Goal: Find specific page/section: Find specific page/section

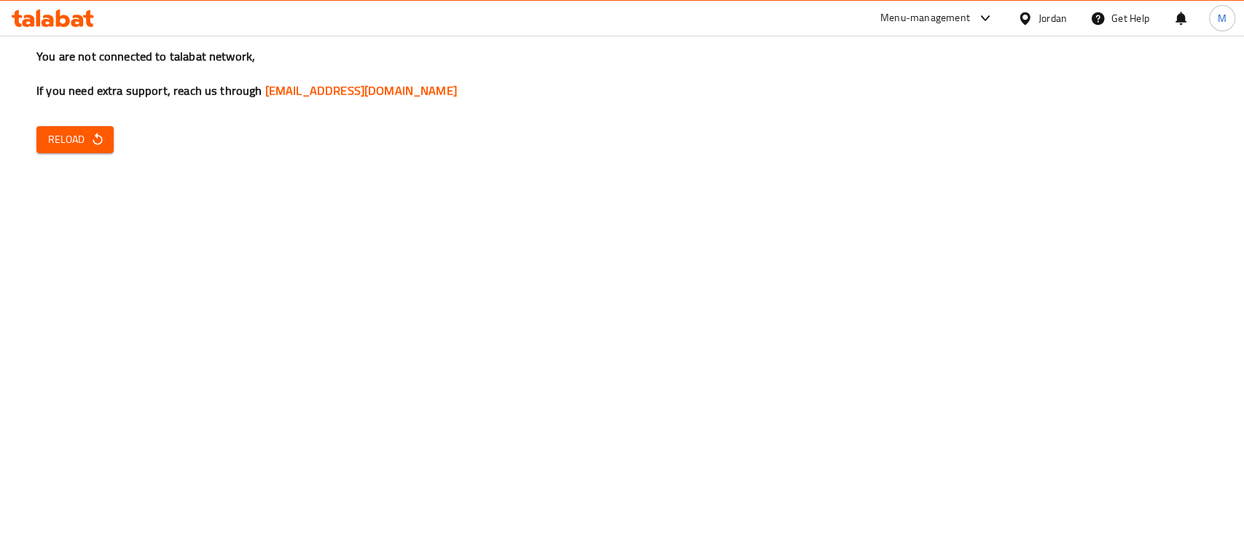
click at [90, 143] on icon "button" at bounding box center [97, 139] width 15 height 15
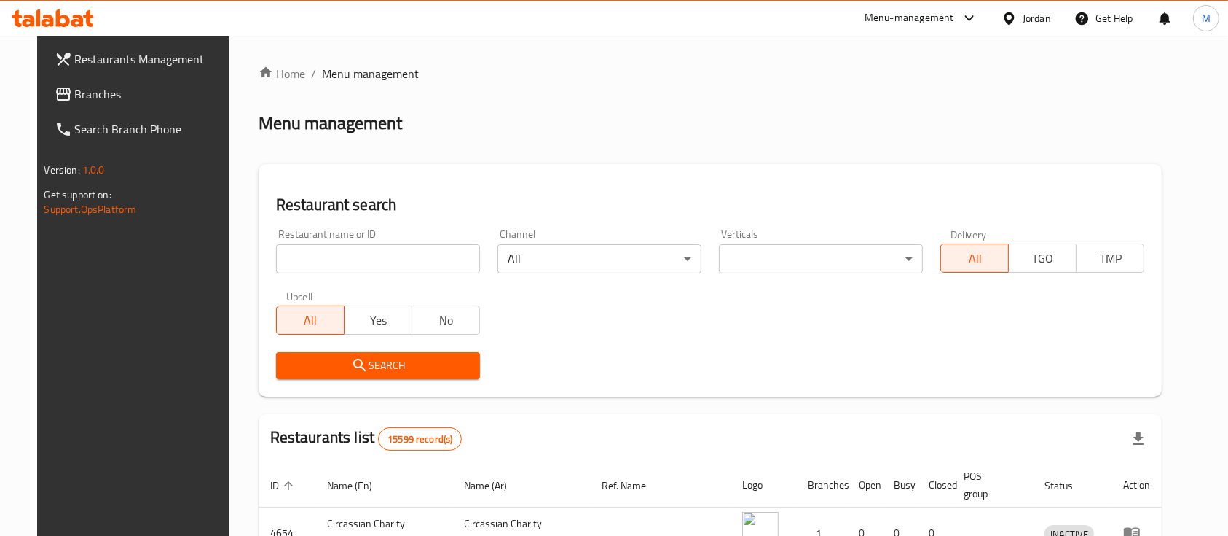
click at [354, 252] on input "search" at bounding box center [378, 258] width 204 height 29
type input "alqis"
click button "Search" at bounding box center [378, 365] width 204 height 27
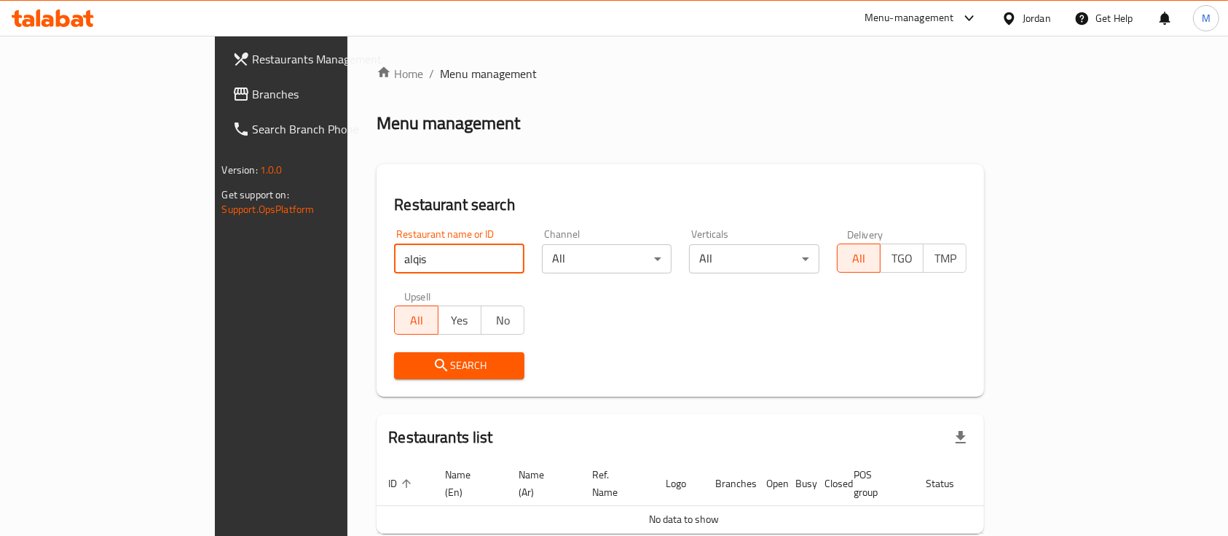
drag, startPoint x: 294, startPoint y: 267, endPoint x: 187, endPoint y: 264, distance: 107.9
click at [215, 264] on div "Restaurants Management Branches Search Branch Phone Version: 1.0.0 Get support …" at bounding box center [614, 324] width 799 height 576
type input "s"
type input "ا"
type input "القيسي"
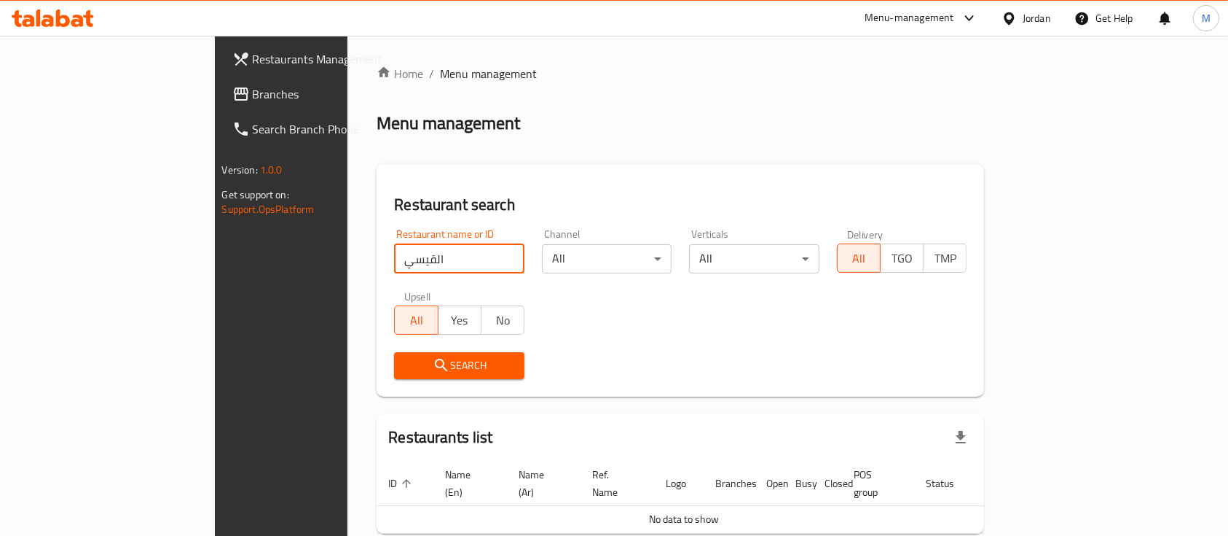
click button "Search" at bounding box center [459, 365] width 130 height 27
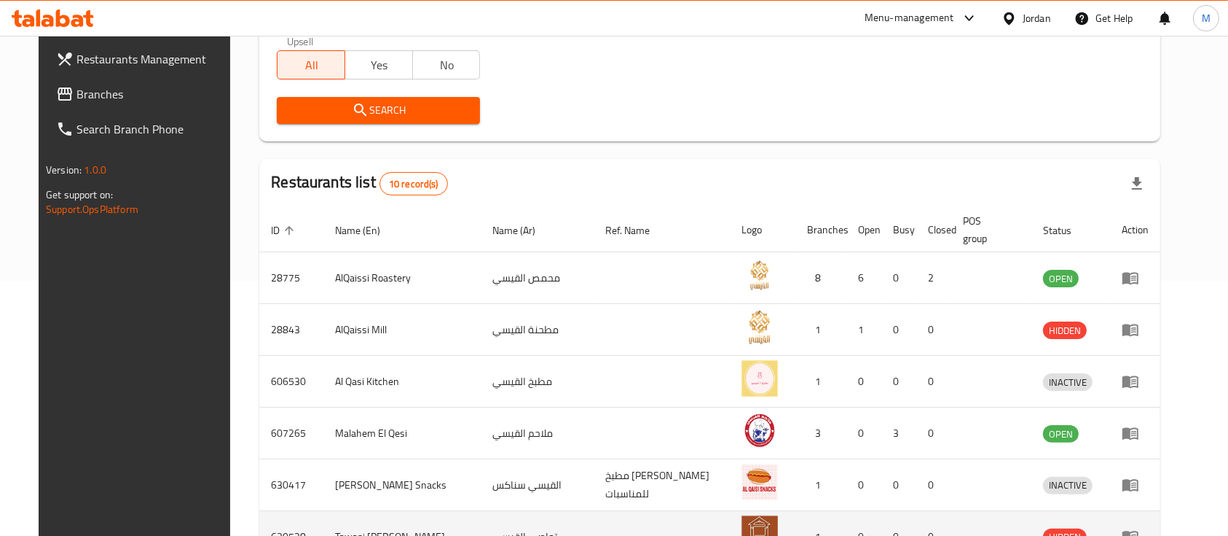
scroll to position [291, 0]
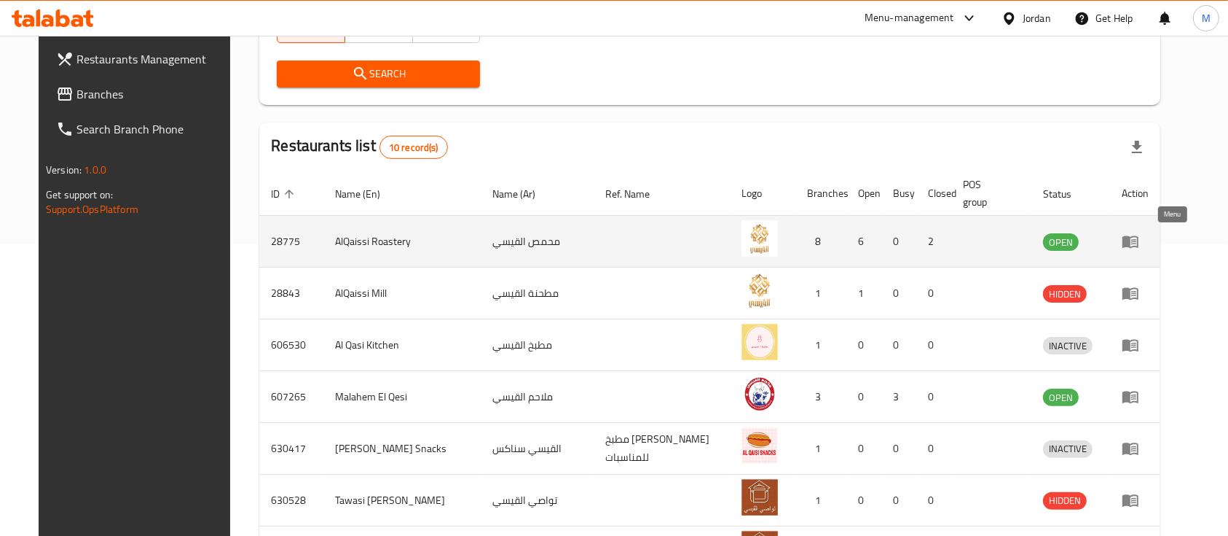
click at [1140, 235] on icon "enhanced table" at bounding box center [1130, 240] width 17 height 17
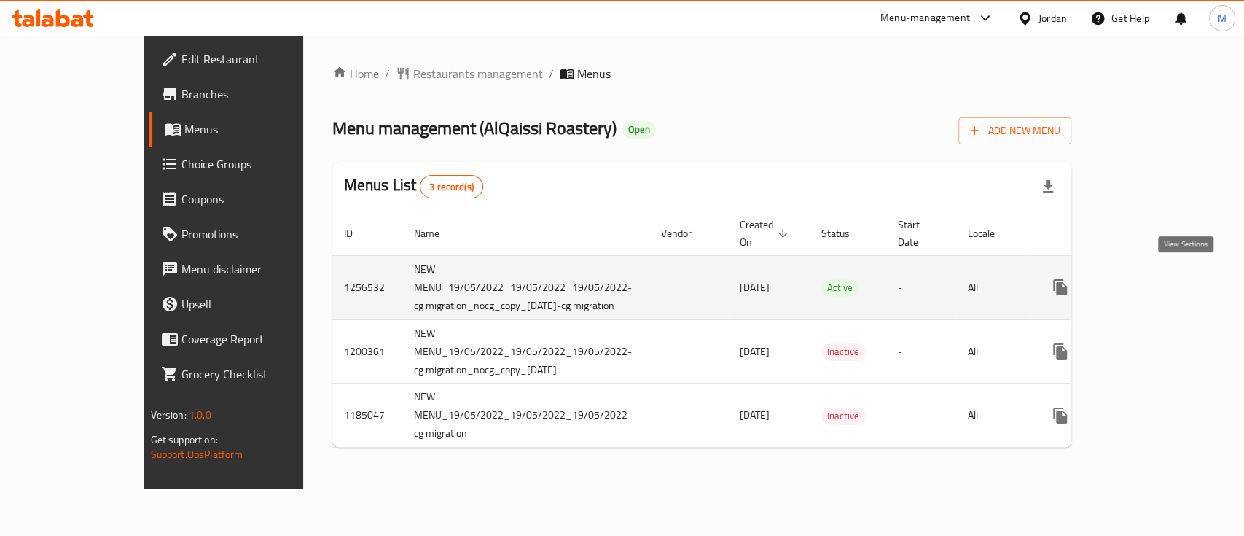
click at [1174, 278] on icon "enhanced table" at bounding box center [1164, 286] width 17 height 17
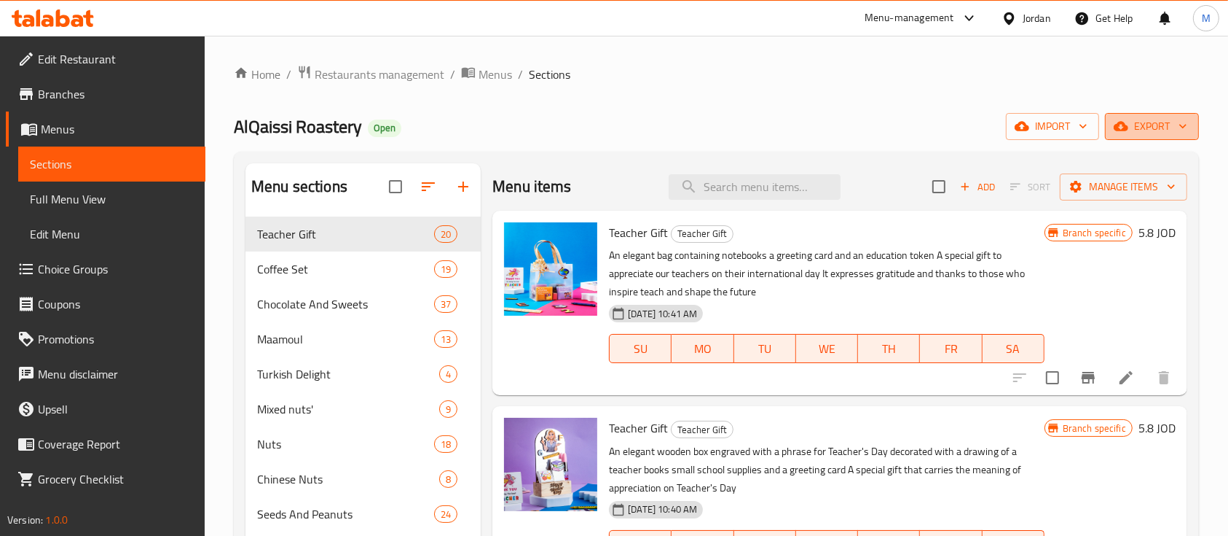
click at [1168, 127] on span "export" at bounding box center [1152, 126] width 71 height 18
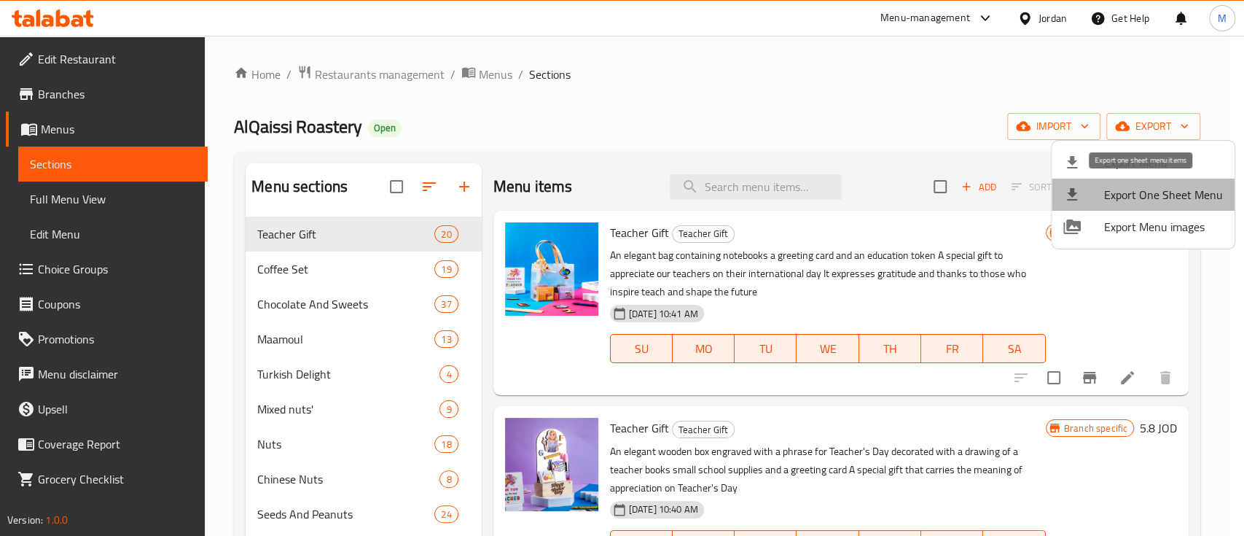
click at [1215, 194] on span "Export One Sheet Menu" at bounding box center [1163, 194] width 119 height 17
click at [1160, 189] on span "Export One Sheet Menu" at bounding box center [1163, 194] width 119 height 17
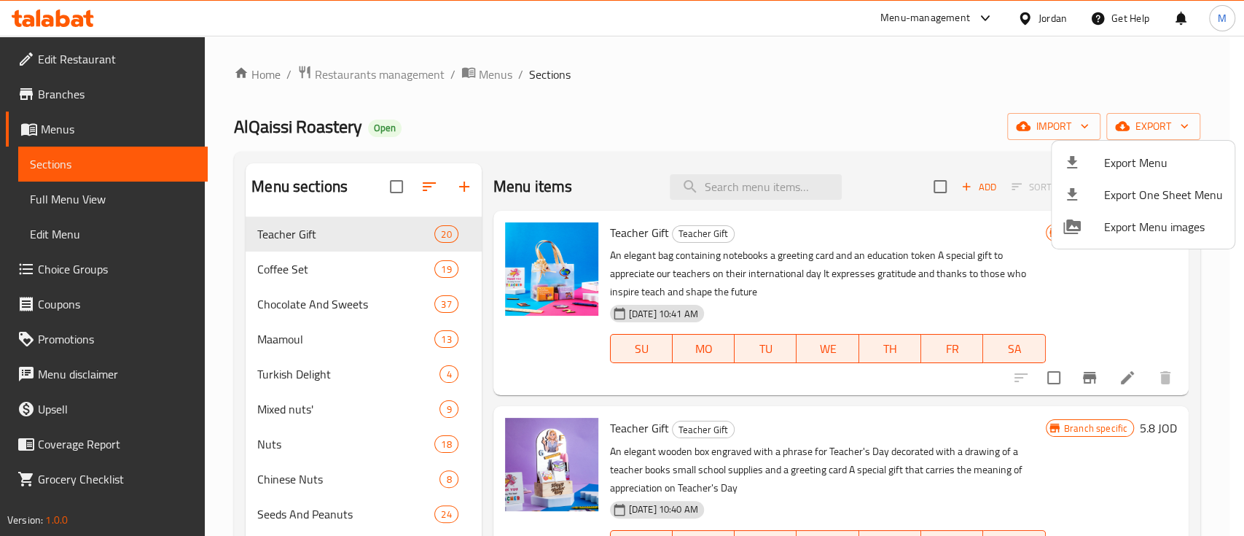
click at [827, 134] on div at bounding box center [622, 268] width 1244 height 536
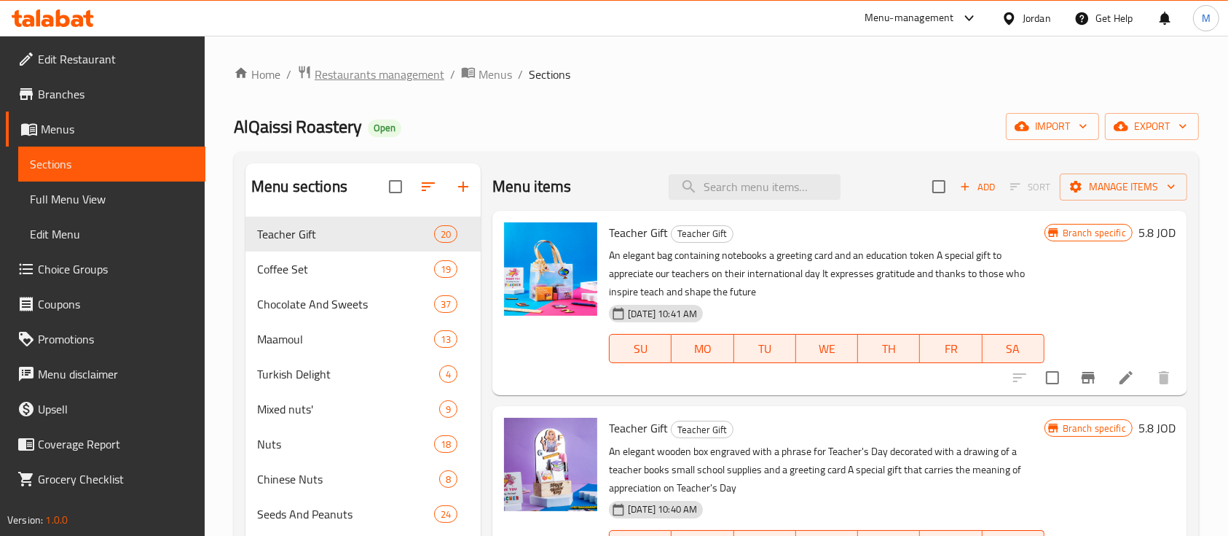
click at [417, 71] on span "Restaurants management" at bounding box center [380, 74] width 130 height 17
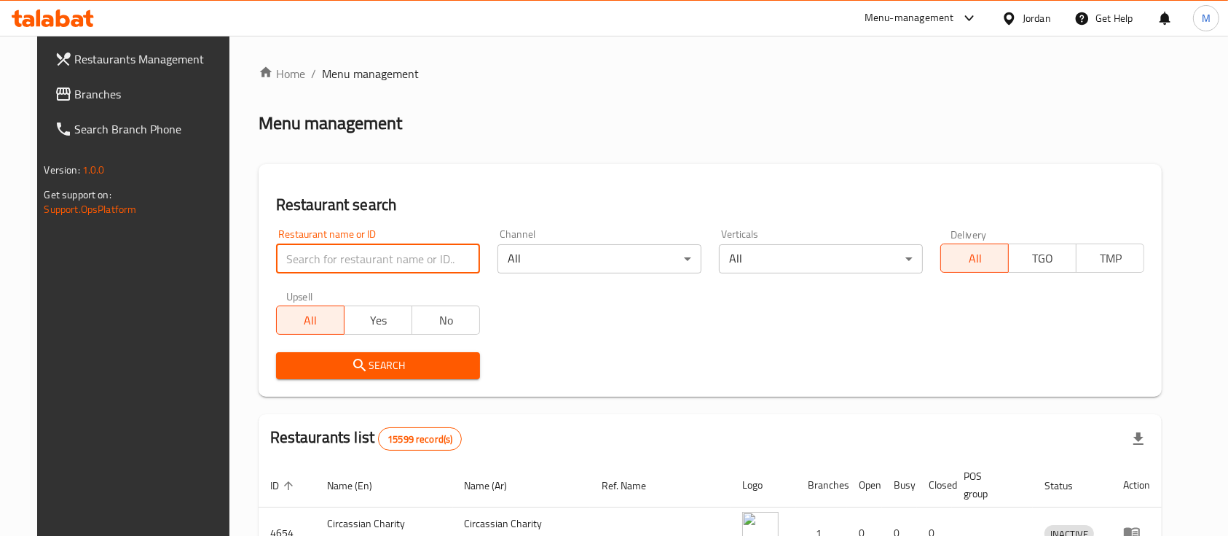
click at [345, 246] on input "search" at bounding box center [378, 258] width 204 height 29
type input "ؤ"
type input "car stars"
click button "Search" at bounding box center [378, 365] width 204 height 27
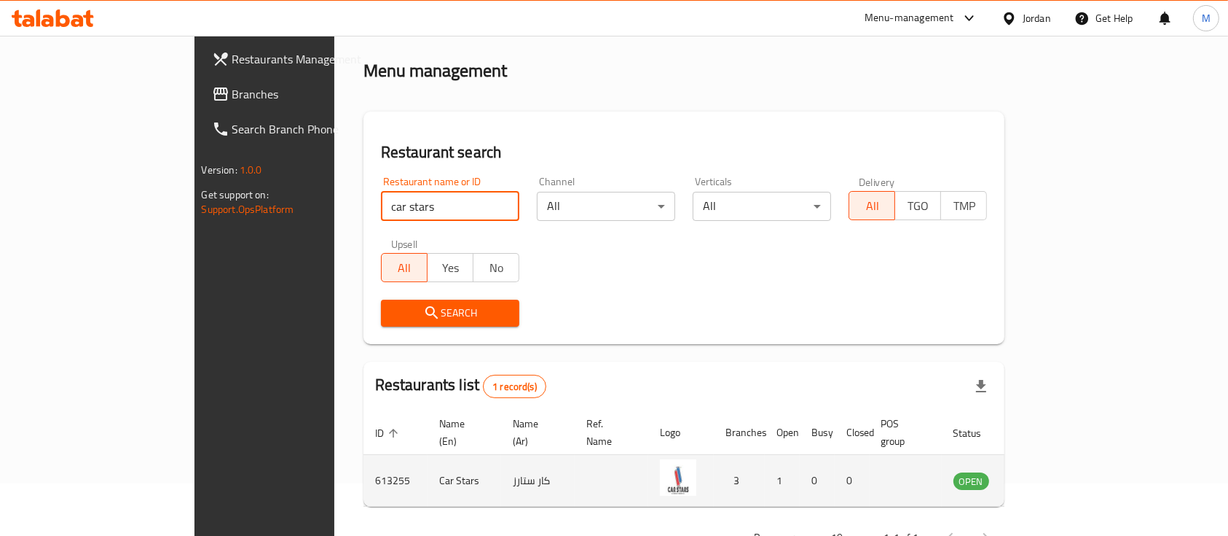
scroll to position [85, 0]
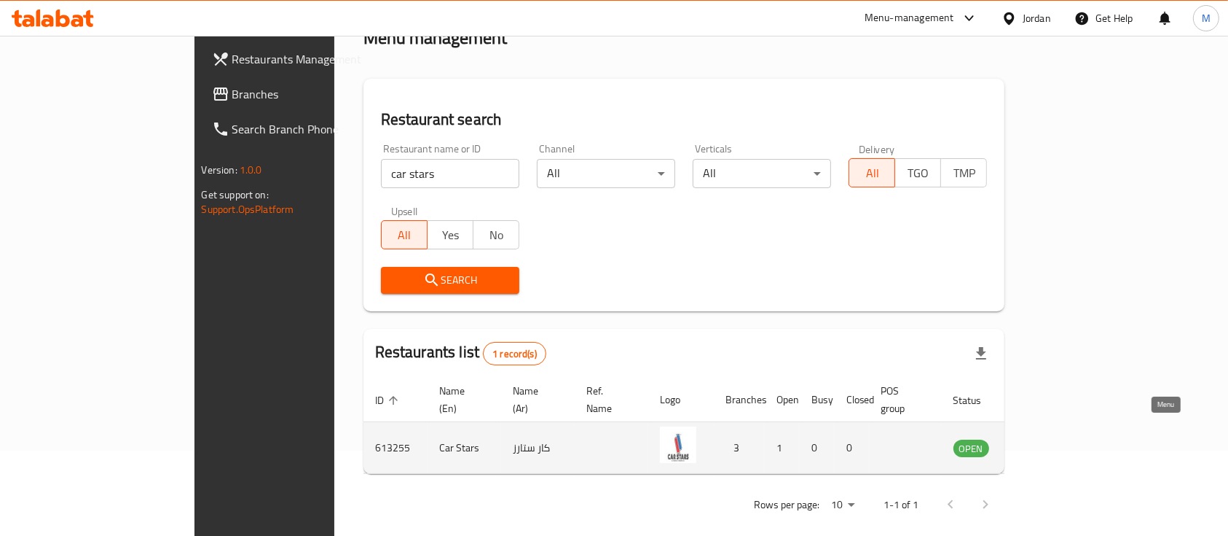
click at [1047, 442] on icon "enhanced table" at bounding box center [1039, 448] width 16 height 12
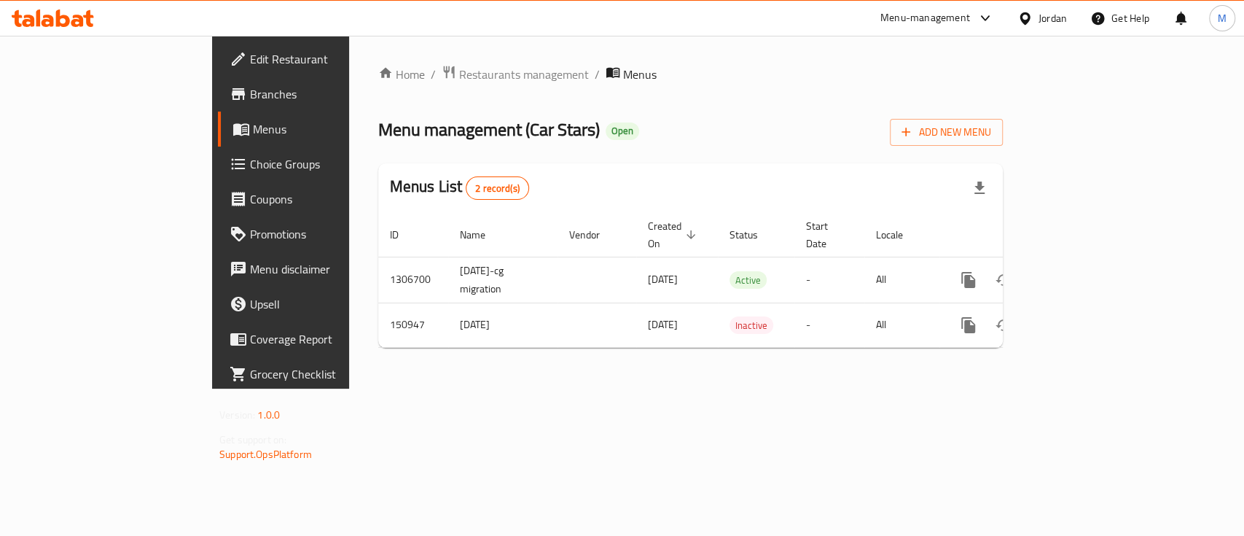
click at [250, 93] on span "Branches" at bounding box center [329, 93] width 158 height 17
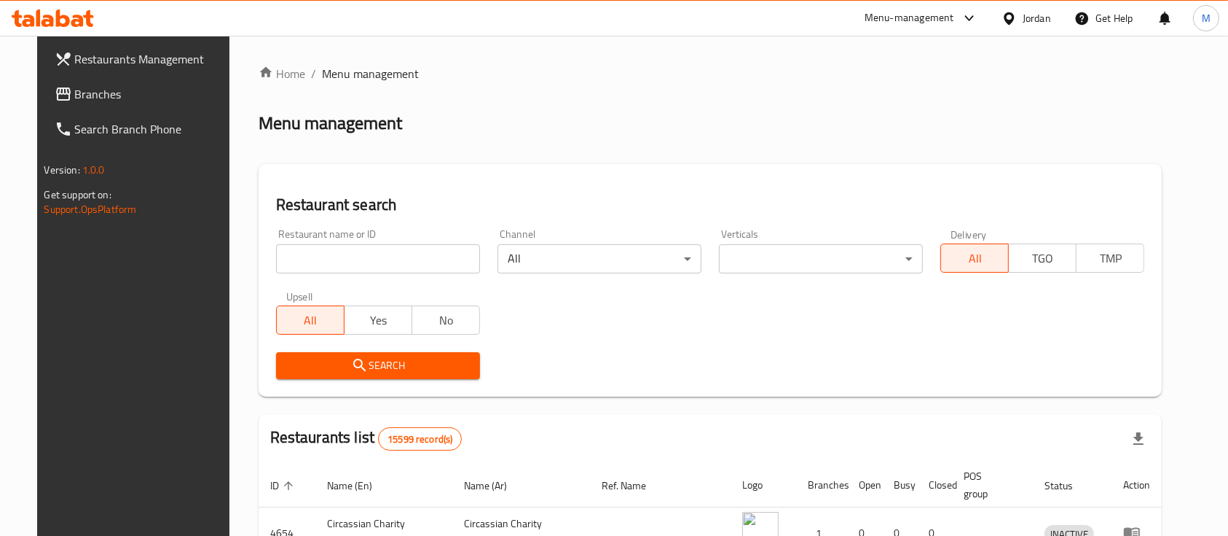
click at [408, 263] on input "search" at bounding box center [378, 258] width 204 height 29
type input "Dajaj Al khair"
click button "Search" at bounding box center [378, 365] width 204 height 27
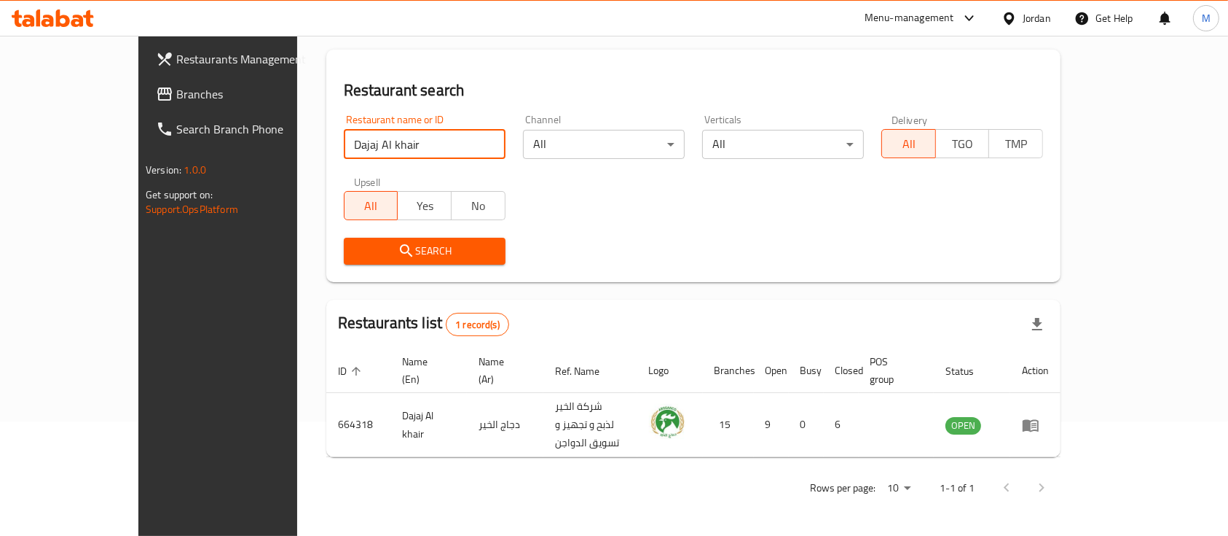
scroll to position [85, 0]
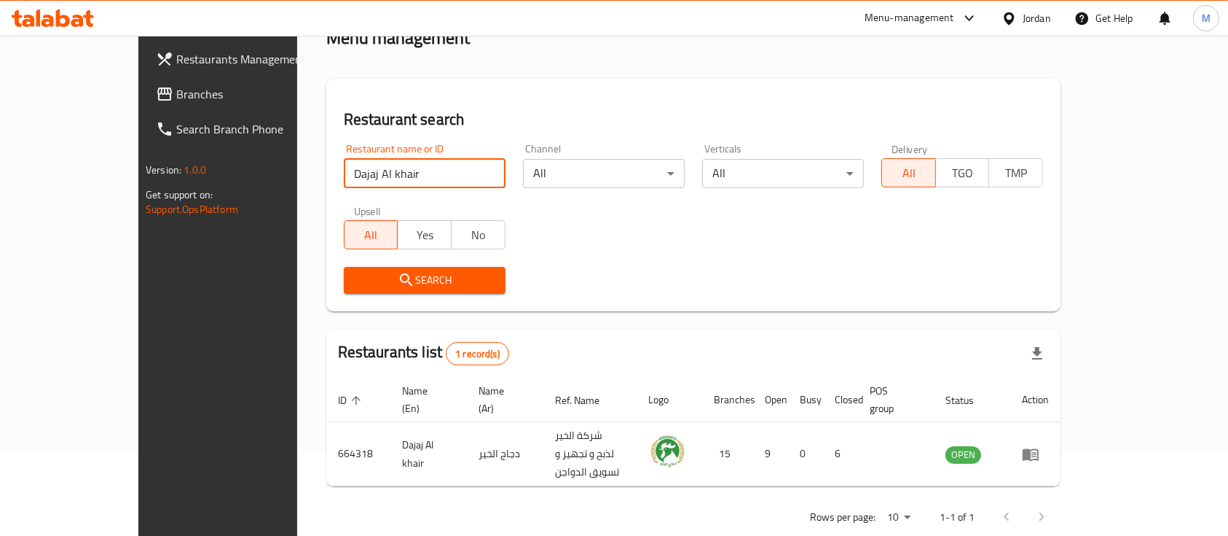
drag, startPoint x: 378, startPoint y: 181, endPoint x: 183, endPoint y: 187, distance: 195.4
click at [183, 187] on div "Restaurants Management Branches Search Branch Phone Version: 1.0.0 Get support …" at bounding box center [614, 257] width 952 height 614
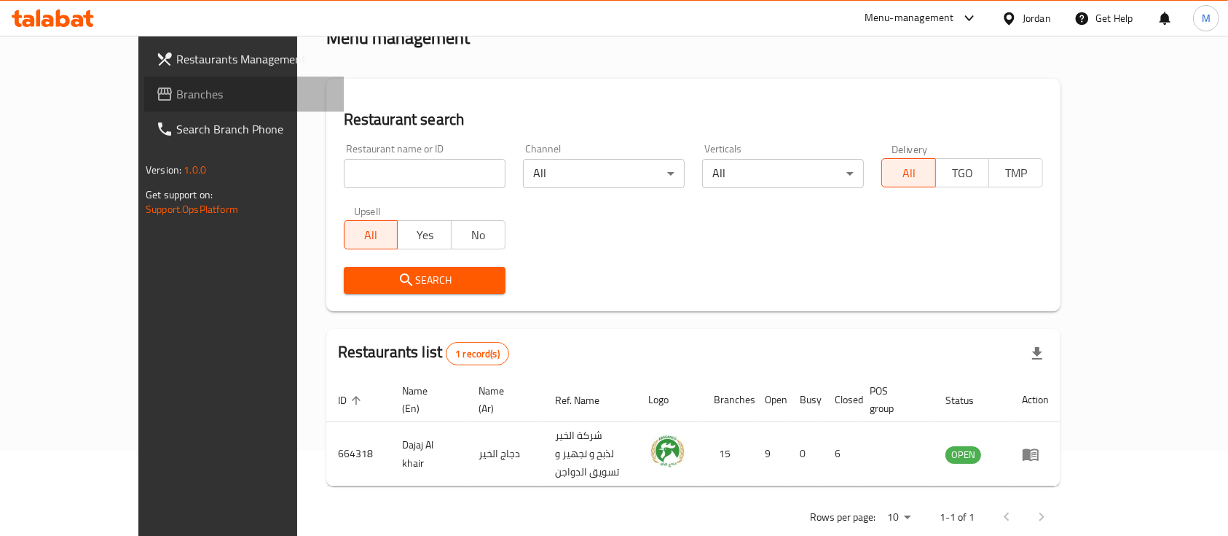
click at [176, 101] on span "Branches" at bounding box center [254, 93] width 156 height 17
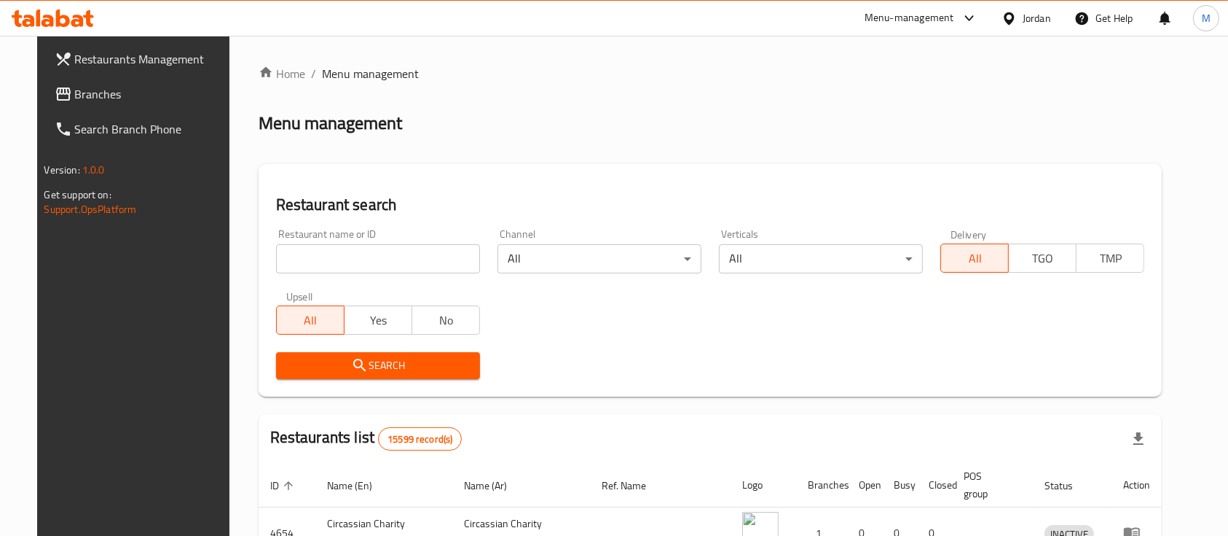
click at [366, 271] on input "search" at bounding box center [378, 258] width 204 height 29
type input "s"
click button "Search" at bounding box center [378, 365] width 204 height 27
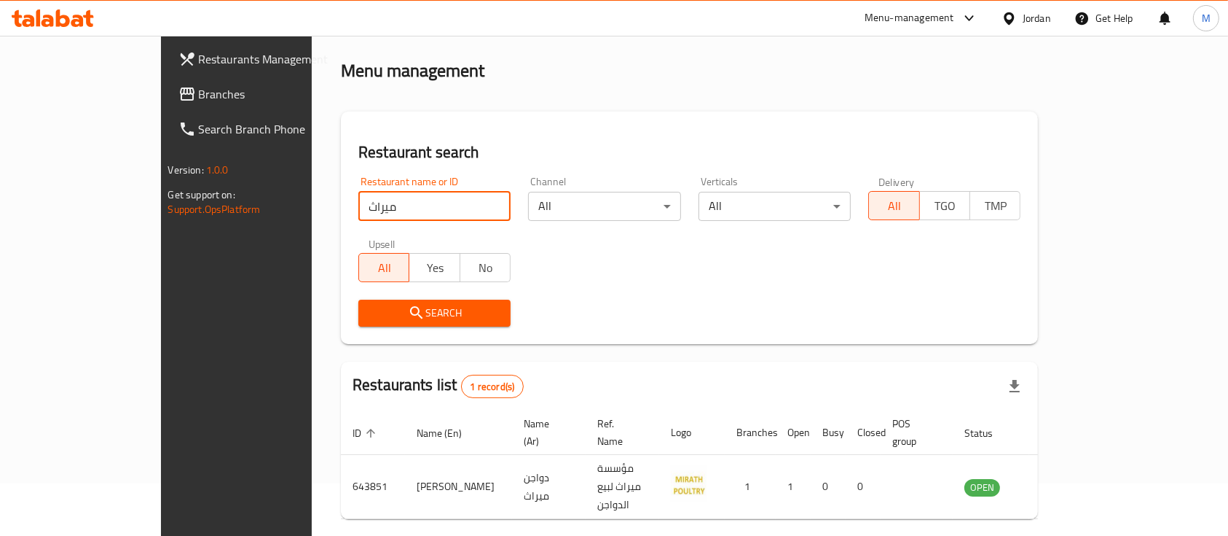
scroll to position [85, 0]
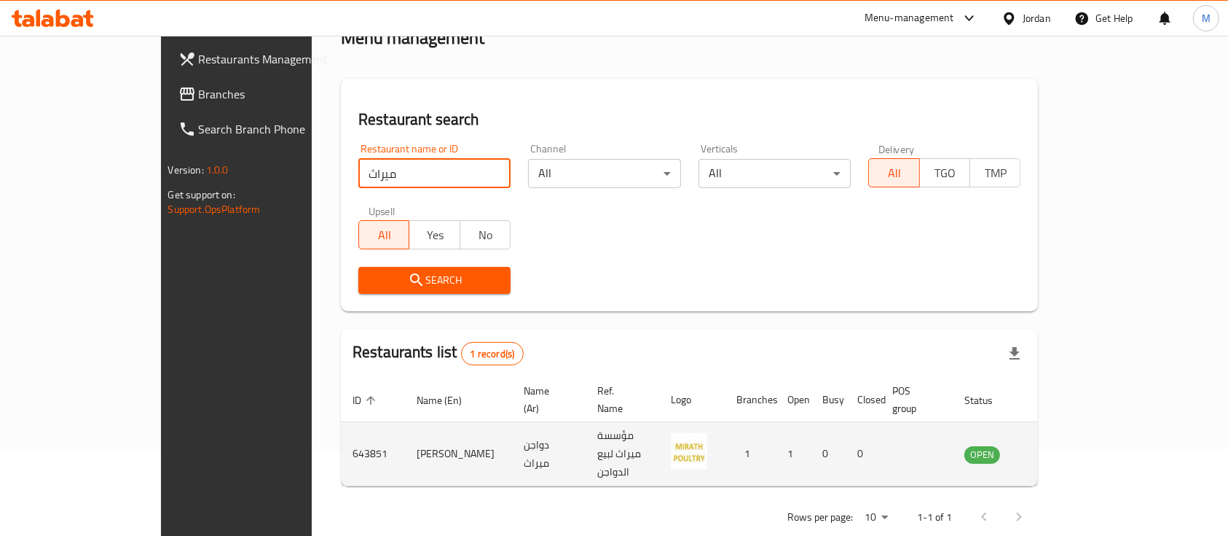
click at [405, 423] on td "[PERSON_NAME]" at bounding box center [458, 454] width 107 height 64
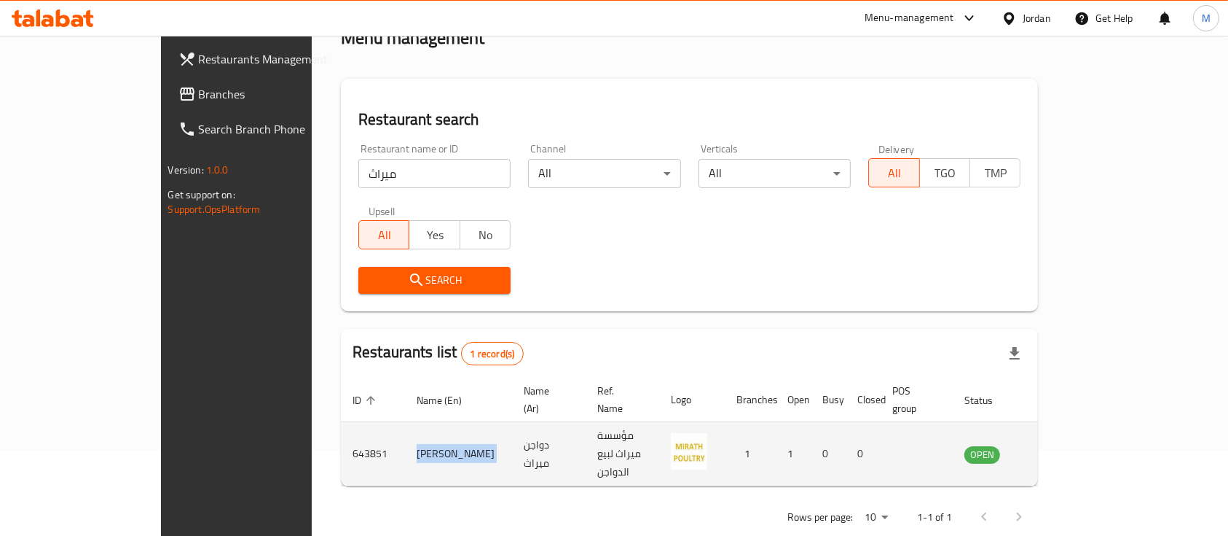
click at [405, 423] on td "[PERSON_NAME]" at bounding box center [458, 454] width 107 height 64
copy td "[PERSON_NAME]"
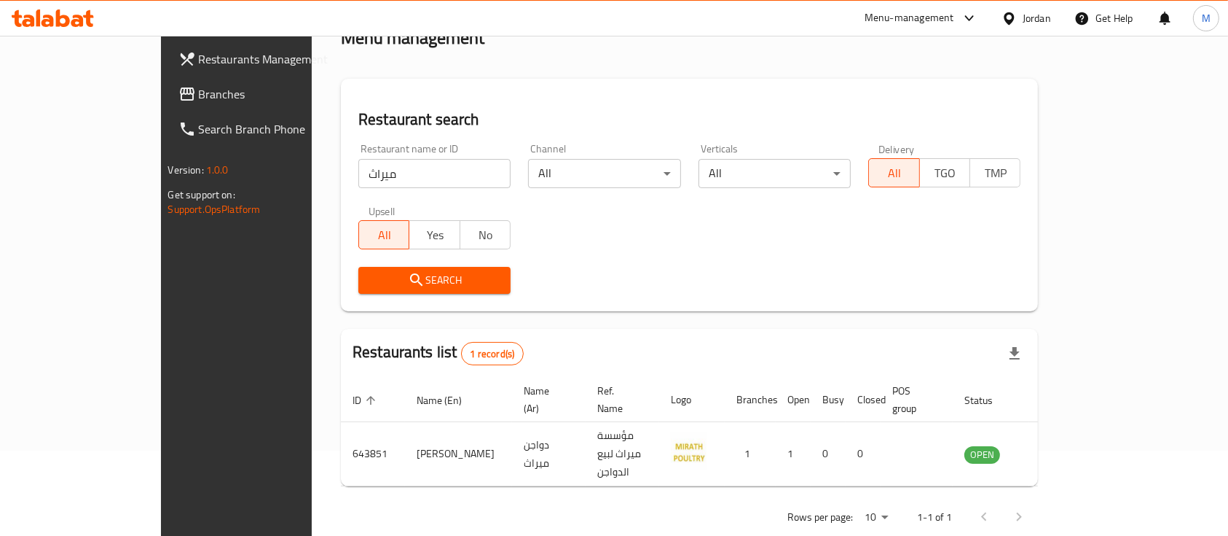
click at [358, 174] on input "ميراث" at bounding box center [434, 173] width 152 height 29
click button "Search" at bounding box center [434, 280] width 152 height 27
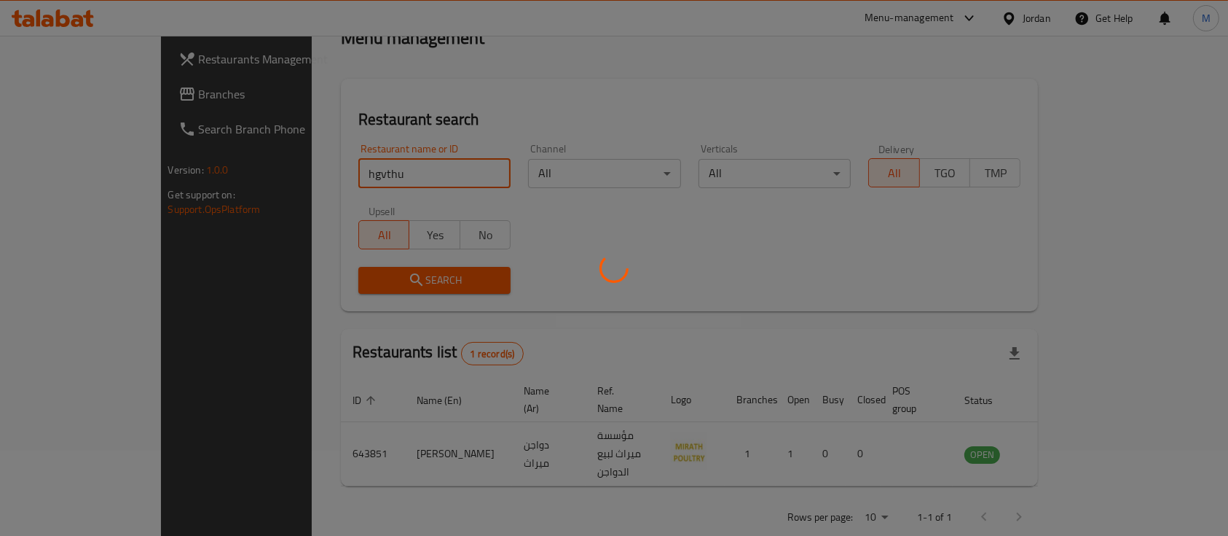
scroll to position [59, 0]
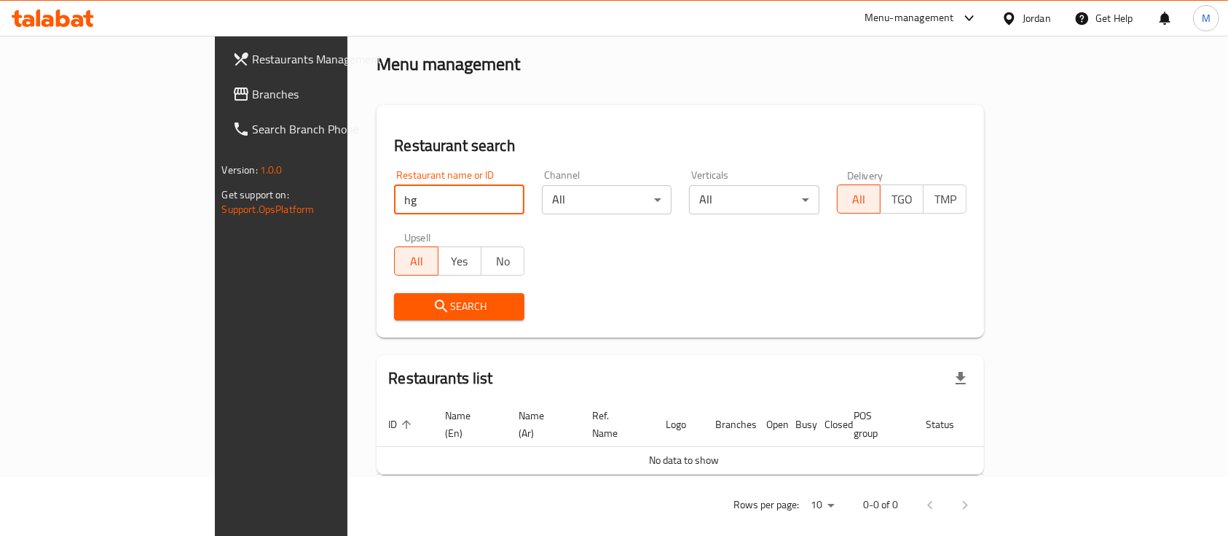
type input "h"
type input "الرفاعي"
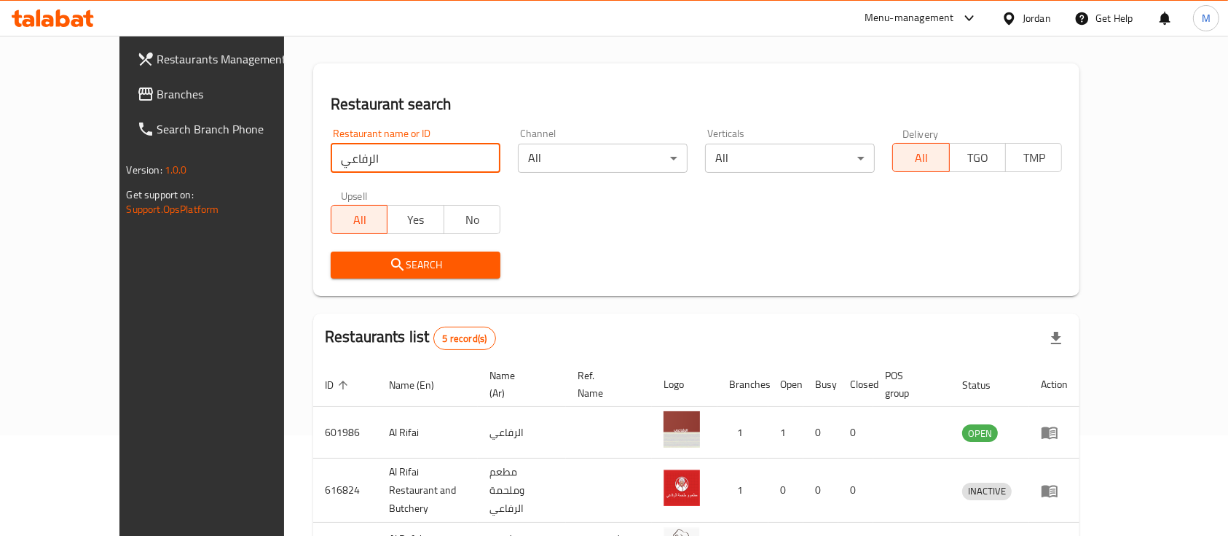
scroll to position [0, 0]
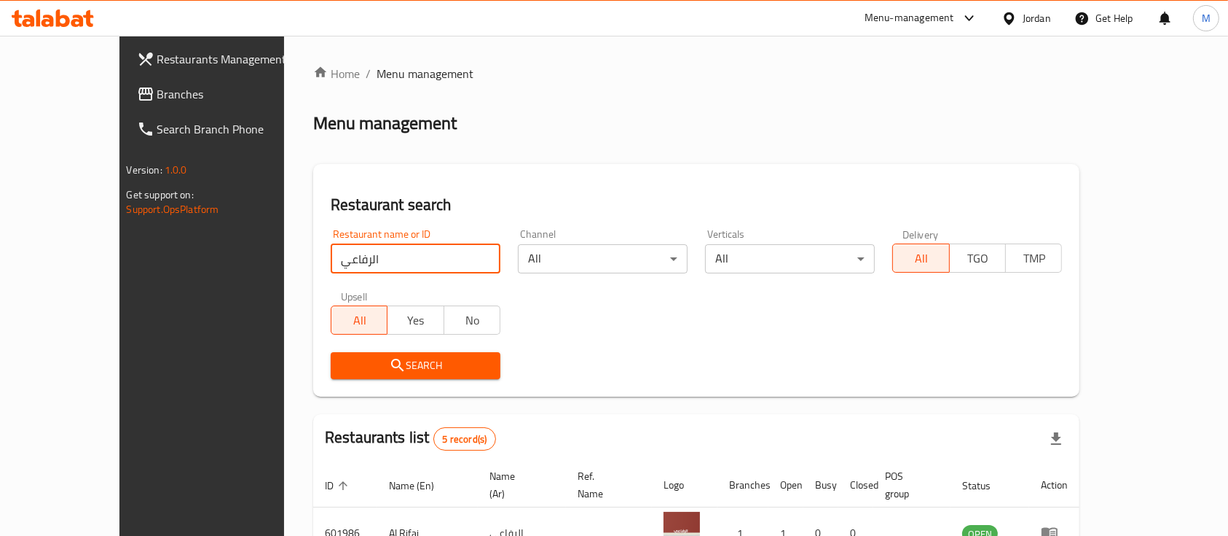
drag, startPoint x: 316, startPoint y: 256, endPoint x: 219, endPoint y: 271, distance: 97.3
click at [284, 271] on div "Home / Menu management Menu management Restaurant search Restaurant name or ID …" at bounding box center [696, 446] width 825 height 821
click button "Search" at bounding box center [416, 365] width 170 height 27
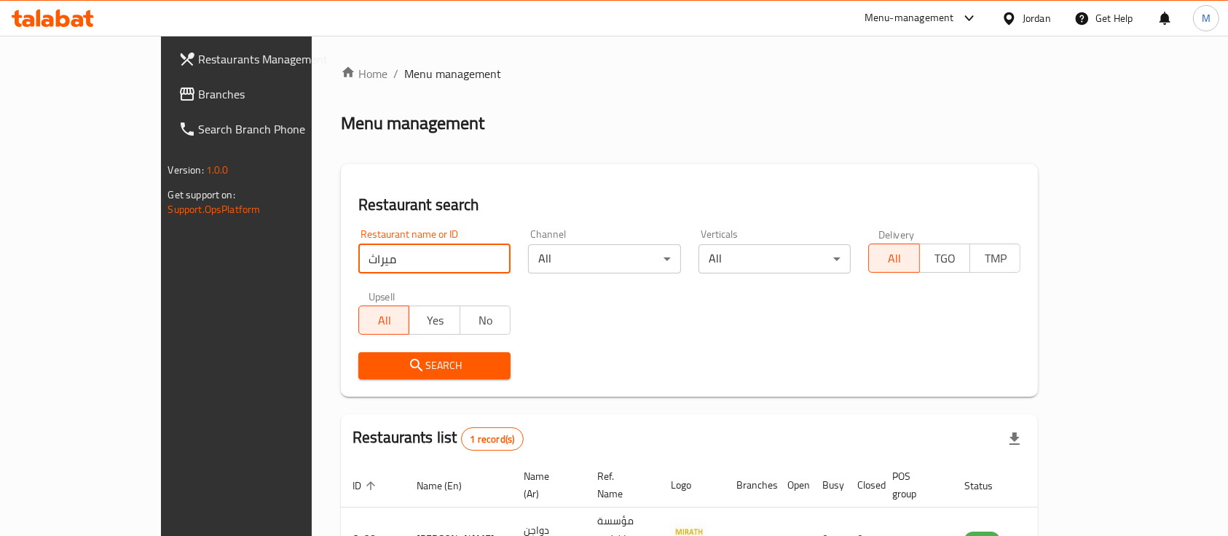
click button "Search" at bounding box center [434, 365] width 152 height 27
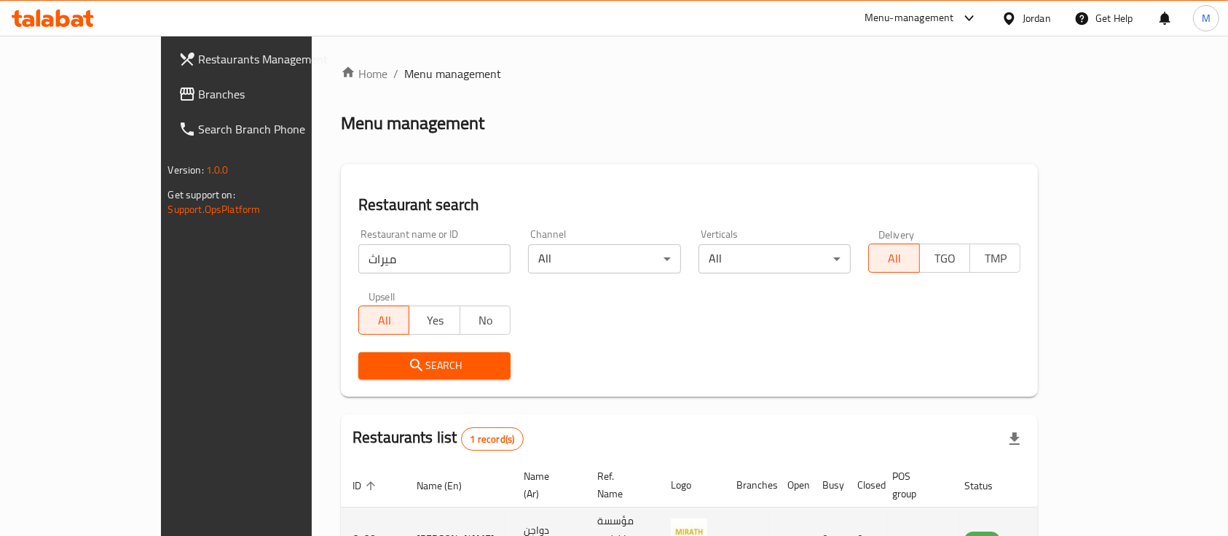
click at [405, 510] on td "[PERSON_NAME]" at bounding box center [458, 539] width 107 height 64
copy td "[PERSON_NAME]"
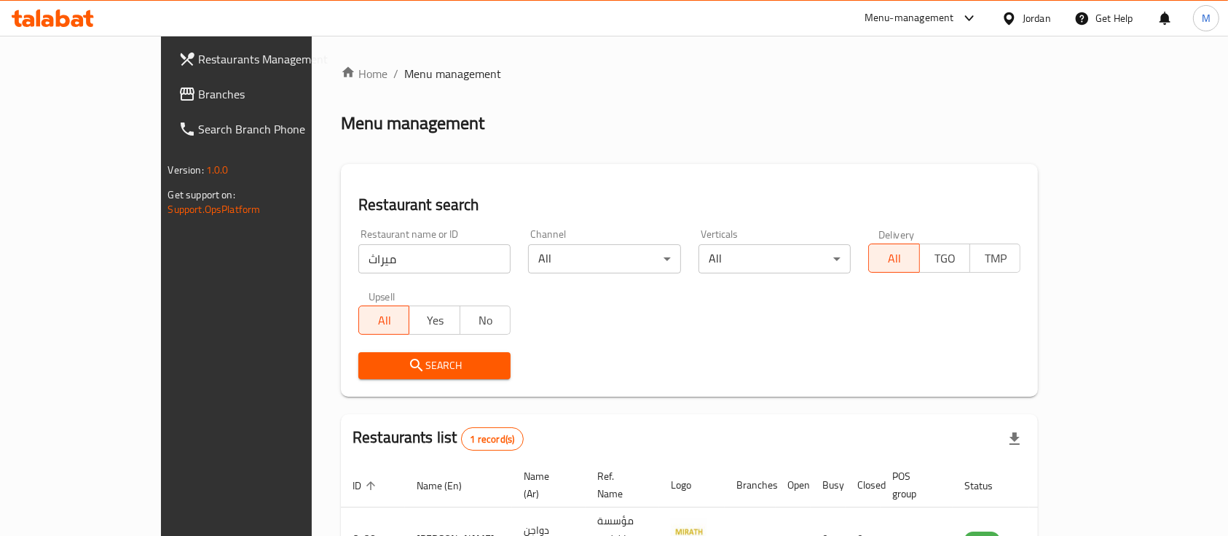
click at [358, 262] on input "ميراث" at bounding box center [434, 258] width 152 height 29
type input "الرفاعي"
click button "Search" at bounding box center [434, 365] width 152 height 27
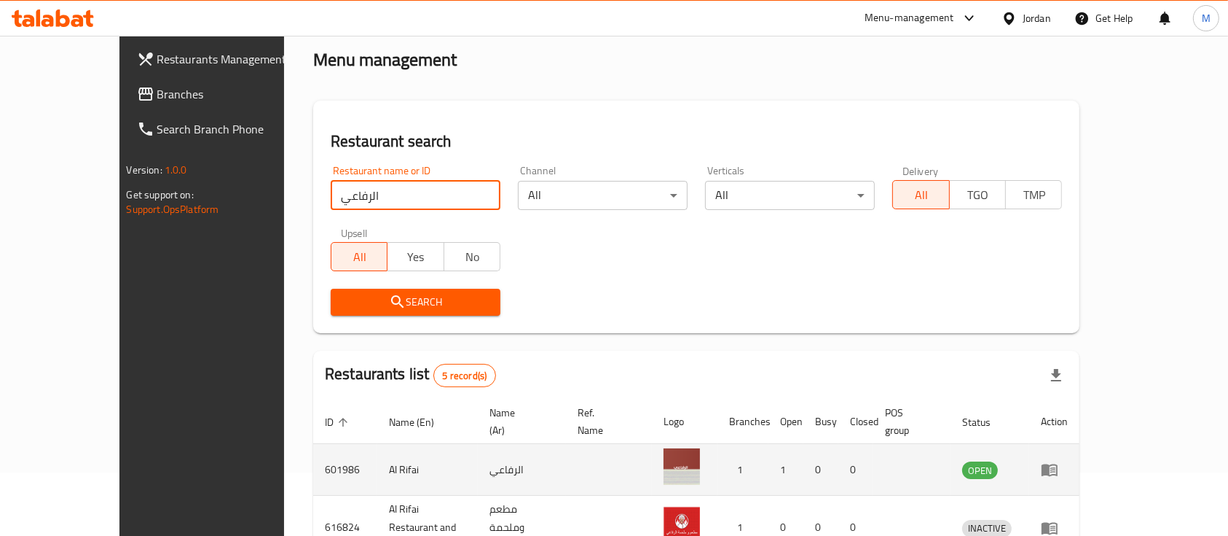
scroll to position [97, 0]
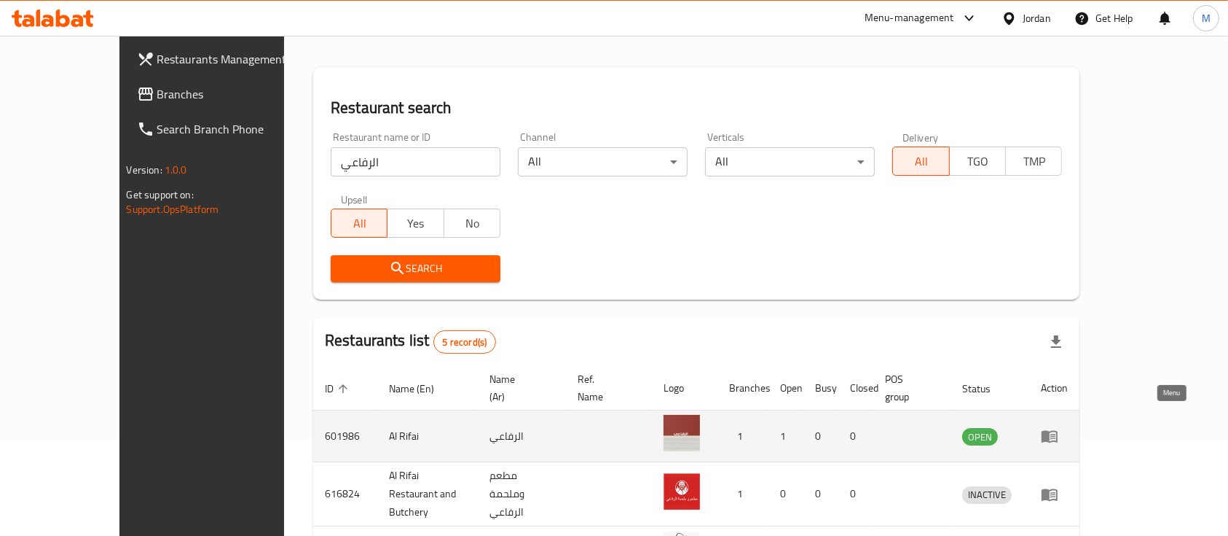
click at [1058, 431] on icon "enhanced table" at bounding box center [1050, 437] width 16 height 12
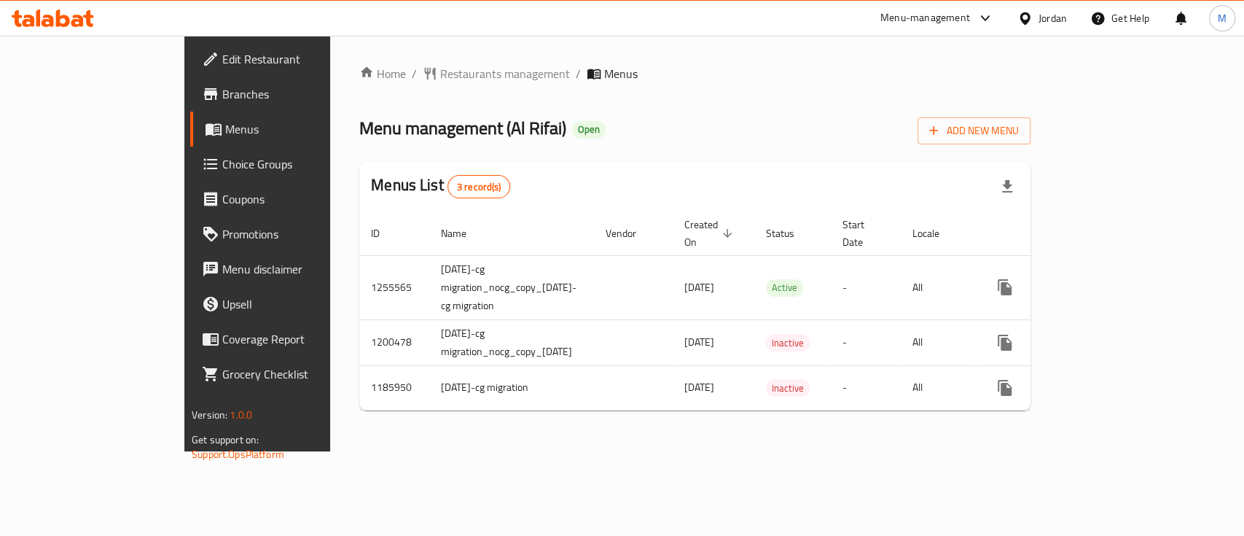
click at [222, 98] on span "Branches" at bounding box center [301, 93] width 158 height 17
